Goal: Information Seeking & Learning: Find specific fact

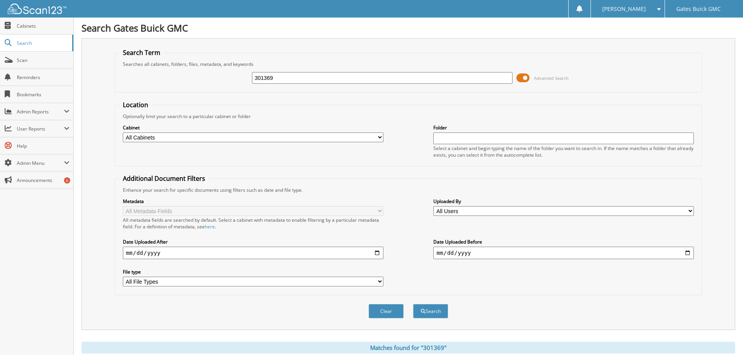
drag, startPoint x: 293, startPoint y: 79, endPoint x: 149, endPoint y: 60, distance: 144.7
click at [153, 60] on fieldset "Search Term Searches all cabinets, folders, files, metadata, and keywords 30136…" at bounding box center [408, 70] width 587 height 44
type input "296614"
click at [433, 309] on button "Search" at bounding box center [430, 311] width 35 height 14
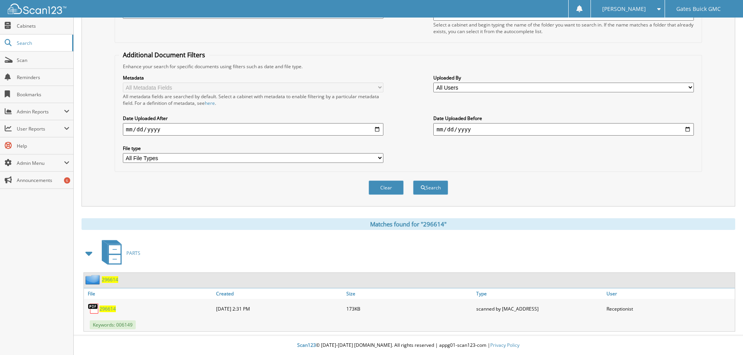
click at [104, 308] on span "296614" at bounding box center [107, 309] width 16 height 7
click at [104, 309] on span "296614" at bounding box center [107, 309] width 16 height 7
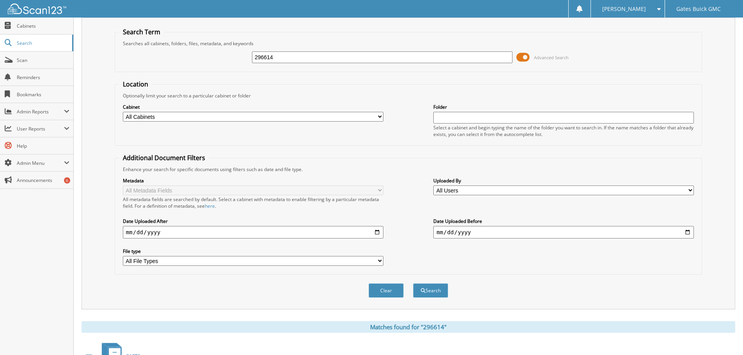
scroll to position [0, 0]
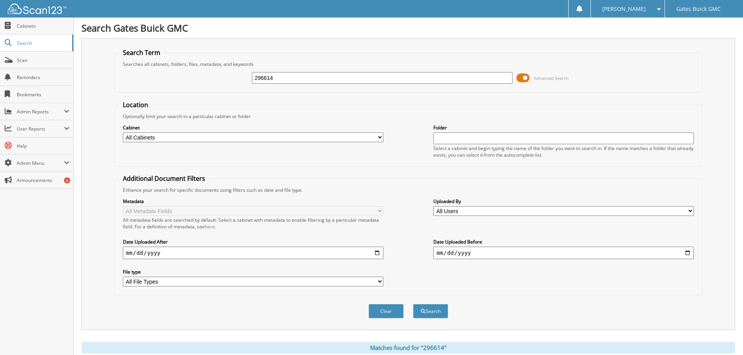
drag, startPoint x: 305, startPoint y: 79, endPoint x: 223, endPoint y: 88, distance: 83.2
click at [218, 87] on div "296614 Advanced Search" at bounding box center [408, 77] width 579 height 21
type input "297476"
click at [413, 304] on button "Search" at bounding box center [430, 311] width 35 height 14
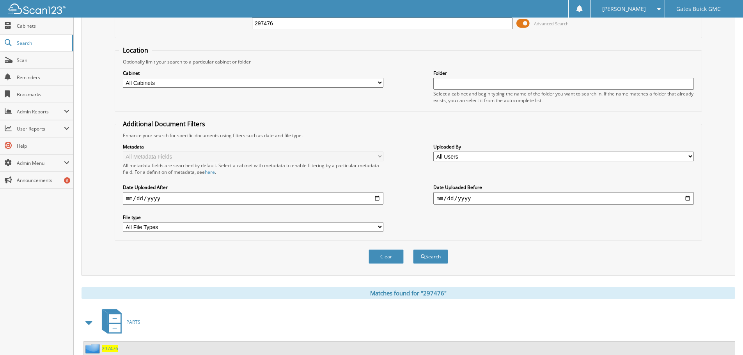
scroll to position [124, 0]
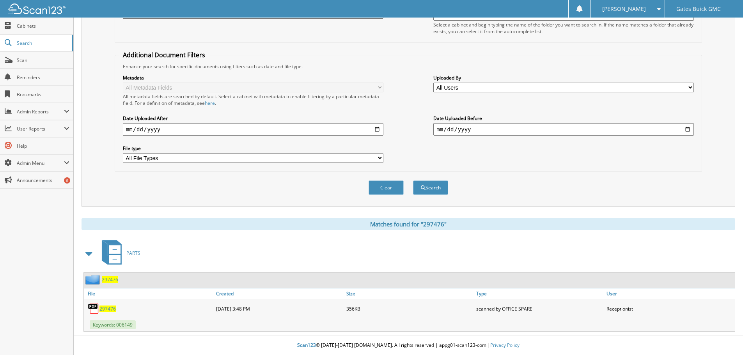
click at [112, 307] on span "297476" at bounding box center [107, 309] width 16 height 7
